Goal: Task Accomplishment & Management: Manage account settings

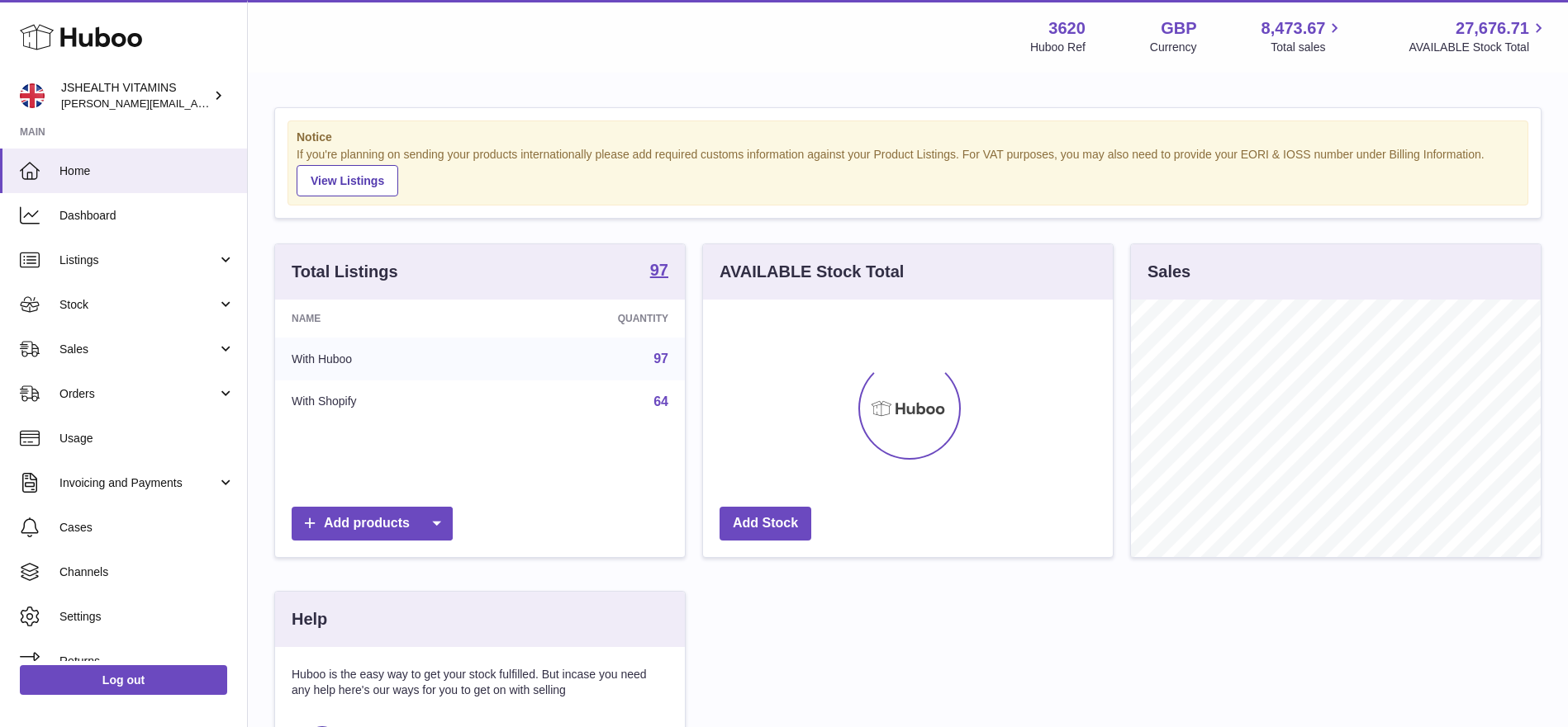
scroll to position [257, 410]
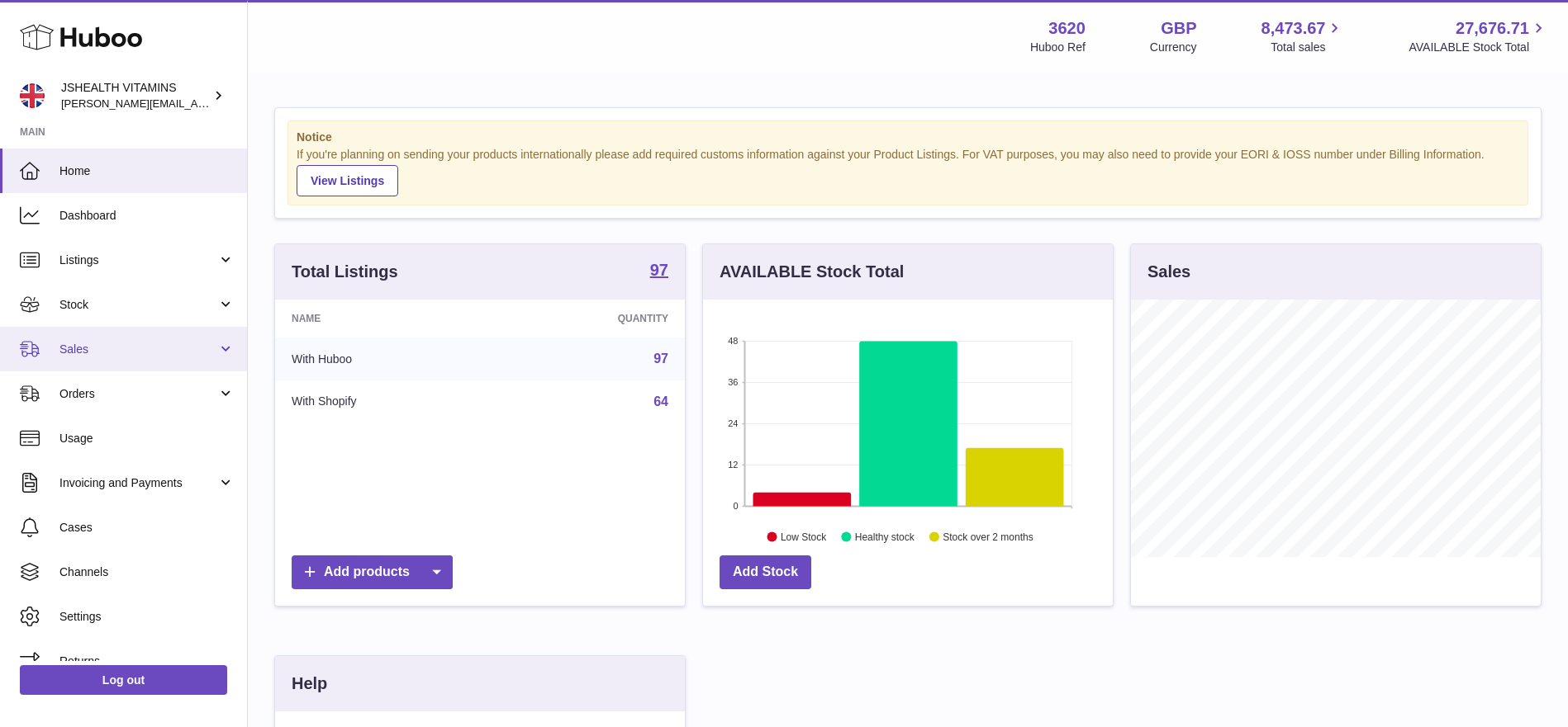
click at [158, 339] on link "Sales" at bounding box center [124, 349] width 247 height 45
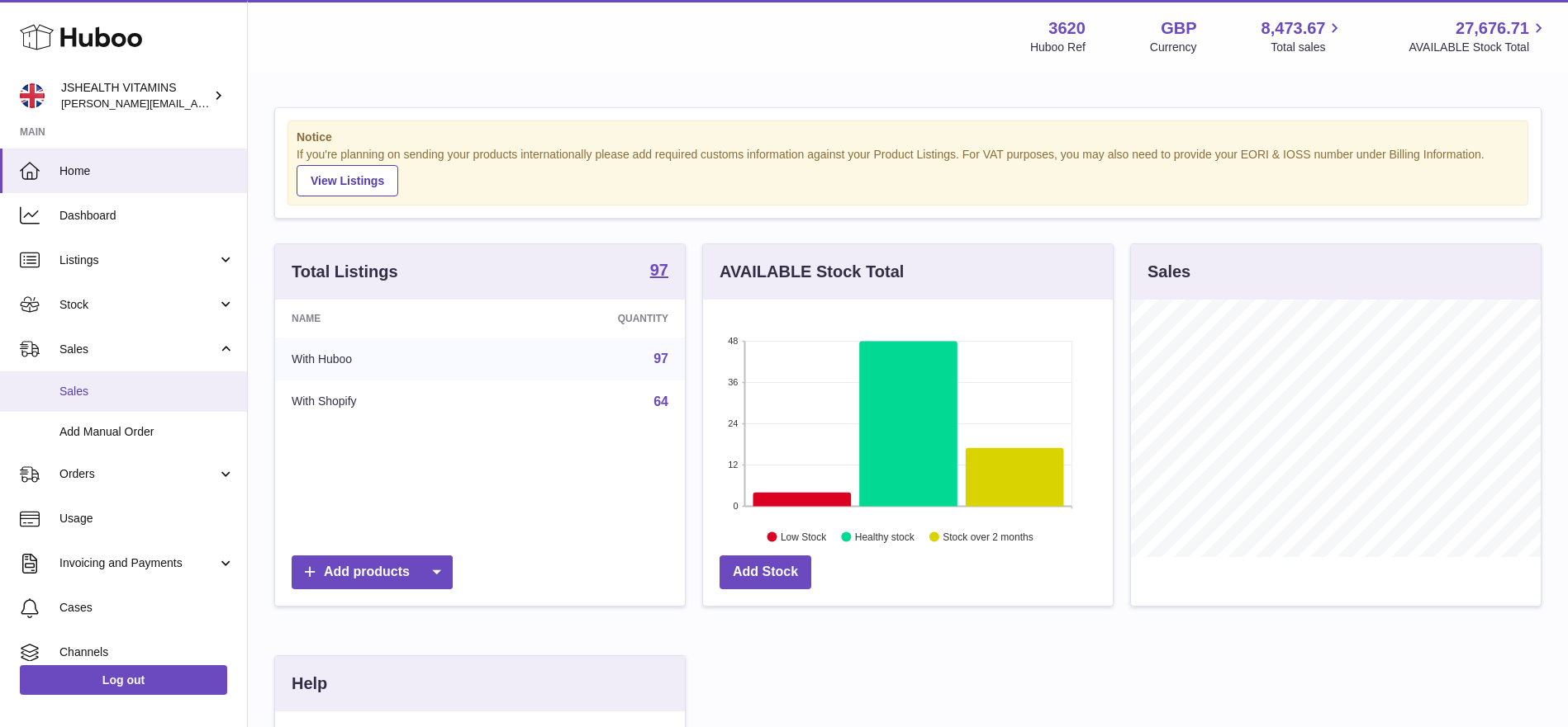
click at [128, 384] on span "Sales" at bounding box center [147, 391] width 175 height 16
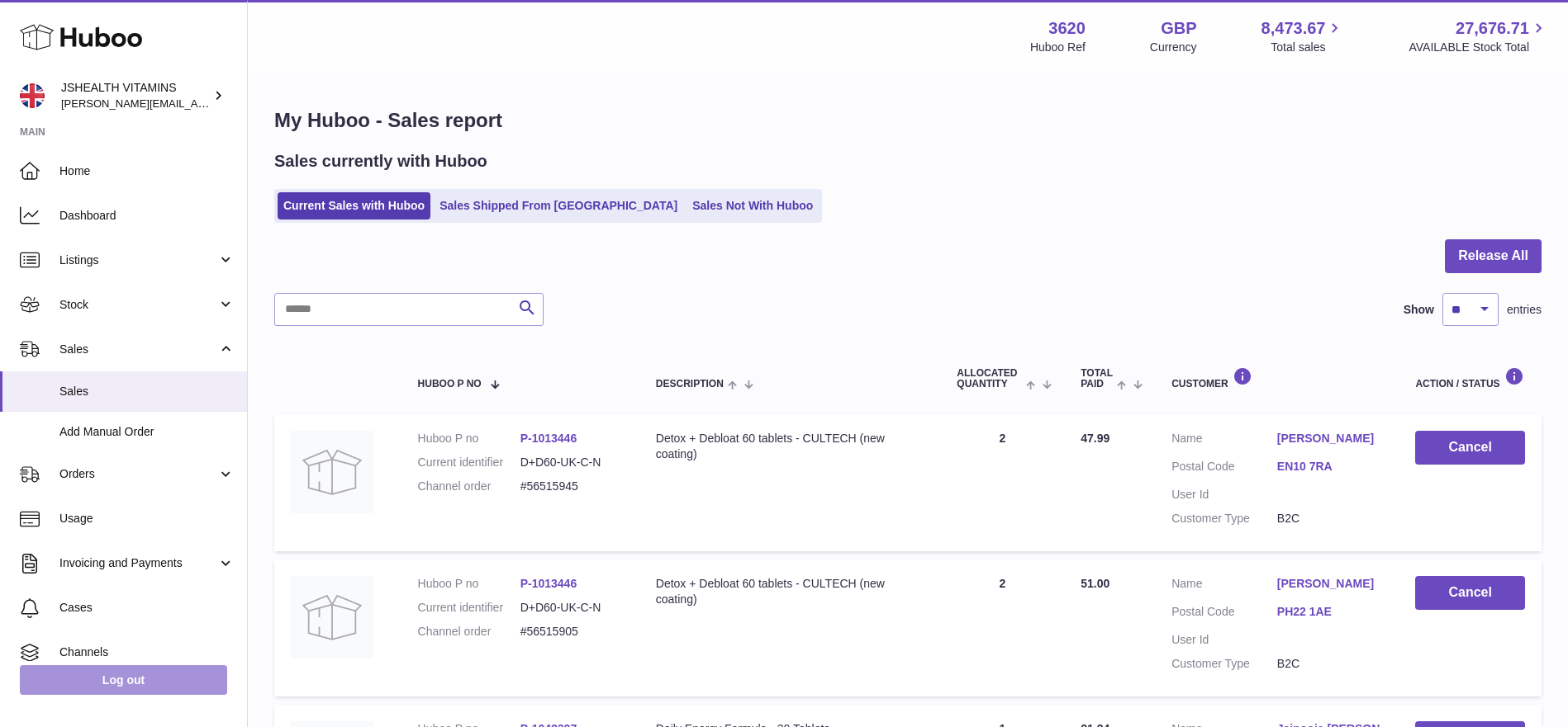
click at [112, 672] on link "Log out" at bounding box center [123, 680] width 207 height 30
